Goal: Task Accomplishment & Management: Use online tool/utility

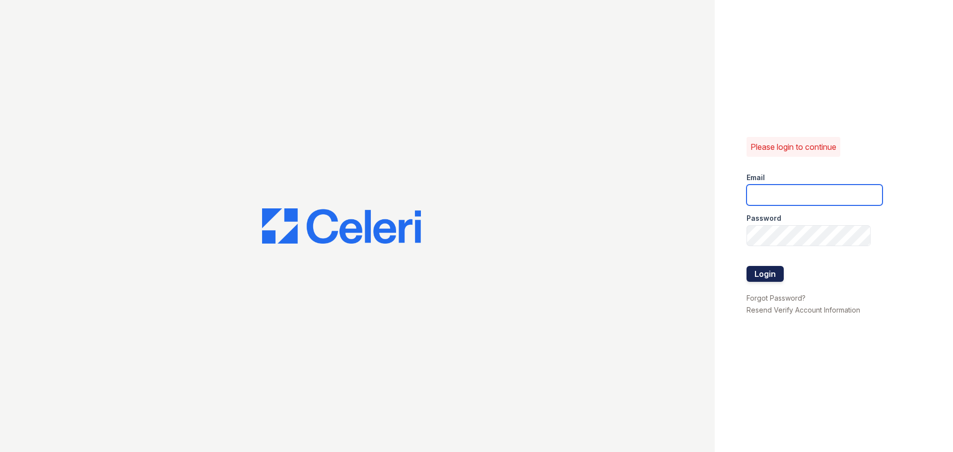
type input "treepoint3@cafmanagement.com"
click at [770, 276] on button "Login" at bounding box center [764, 274] width 37 height 16
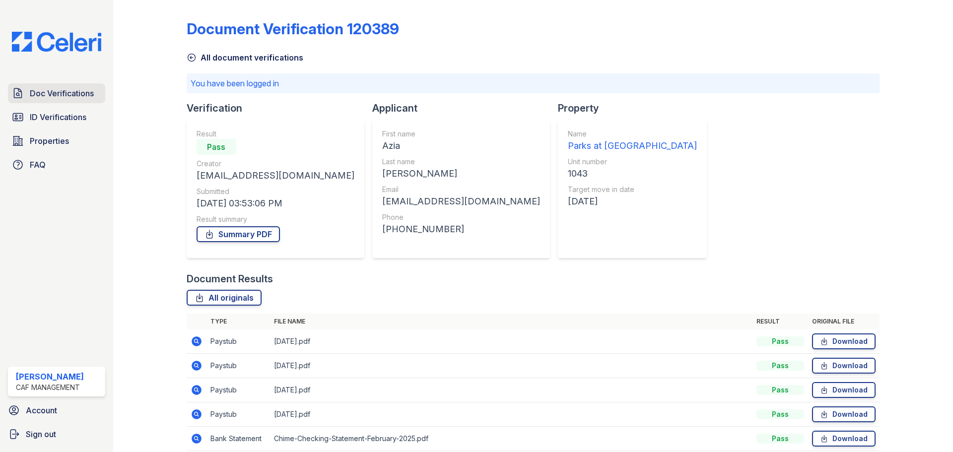
click at [63, 91] on span "Doc Verifications" at bounding box center [62, 93] width 64 height 12
